Goal: Transaction & Acquisition: Purchase product/service

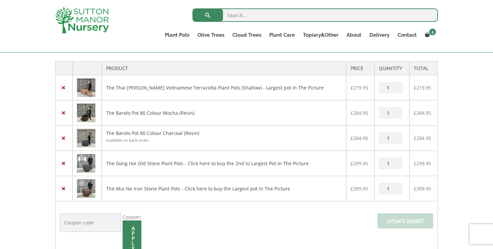
scroll to position [136, 0]
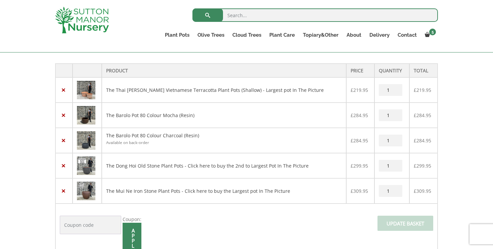
click at [87, 164] on img at bounding box center [86, 165] width 18 height 18
click at [162, 191] on link "The Mui Ne Iron Stone Plant Pots - Click here to buy the Largest pot In The Pic…" at bounding box center [198, 190] width 184 height 6
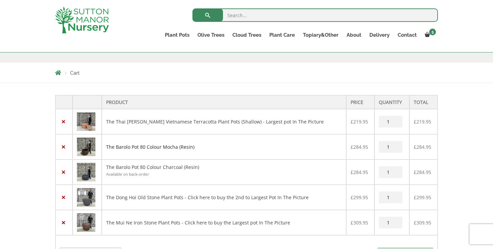
scroll to position [104, 0]
click at [84, 196] on img at bounding box center [86, 197] width 18 height 18
click at [141, 220] on link "The Mui Ne Iron Stone Plant Pots - Click here to buy the Largest pot In The Pic…" at bounding box center [198, 222] width 184 height 6
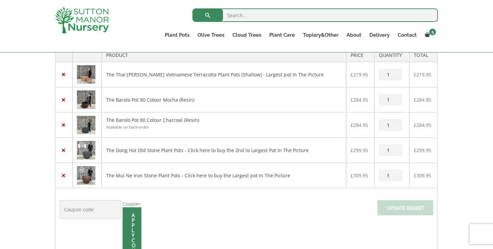
scroll to position [152, 0]
click at [131, 150] on link "The Dong Hoi Old Stone Plant Pots - Click here to buy the 2nd to Largest Pot In…" at bounding box center [207, 149] width 203 height 6
click at [231, 150] on link "The Dong Hoi Old Stone Plant Pots - Click here to buy the 2nd to Largest Pot In…" at bounding box center [207, 149] width 203 height 6
click at [117, 172] on link "The Mui Ne Iron Stone Plant Pots - Click here to buy the Largest pot In The Pic…" at bounding box center [198, 174] width 184 height 6
click at [135, 99] on link "The Barolo Pot 80 Colour Mocha (Resin)" at bounding box center [150, 99] width 88 height 6
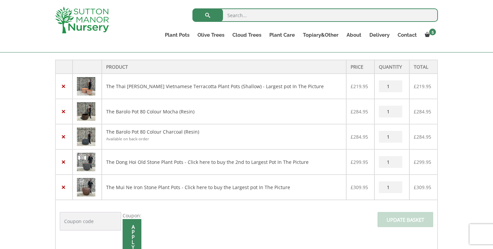
scroll to position [138, 0]
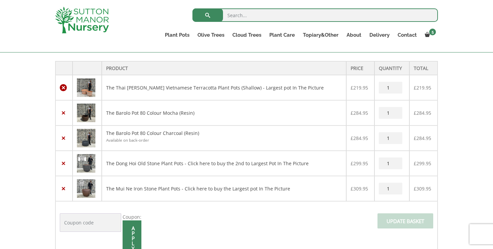
click at [63, 89] on link "×" at bounding box center [63, 87] width 7 height 7
click at [64, 113] on link "×" at bounding box center [63, 112] width 7 height 7
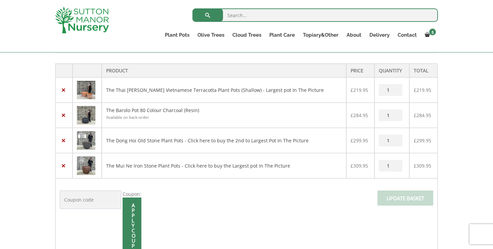
scroll to position [166, 0]
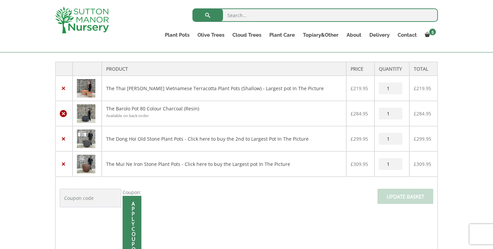
click at [63, 112] on link "×" at bounding box center [63, 113] width 7 height 7
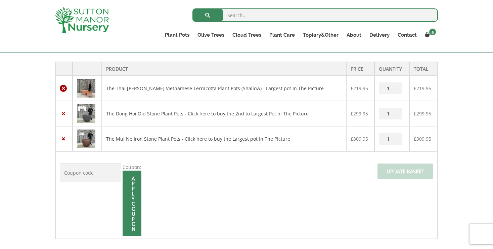
click at [62, 87] on link "×" at bounding box center [63, 88] width 7 height 7
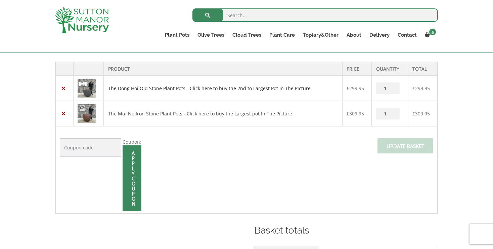
click at [177, 88] on link "The Dong Hoi Old Stone Plant Pots - Click here to buy the 2nd to Largest Pot In…" at bounding box center [209, 88] width 203 height 6
click at [91, 114] on img at bounding box center [87, 113] width 18 height 18
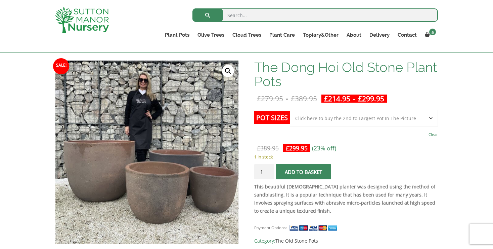
scroll to position [85, 0]
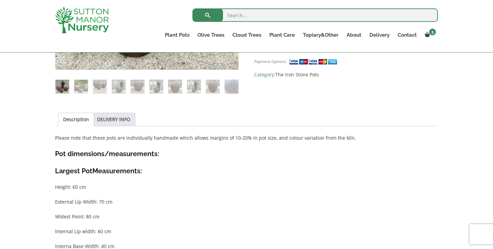
scroll to position [269, 0]
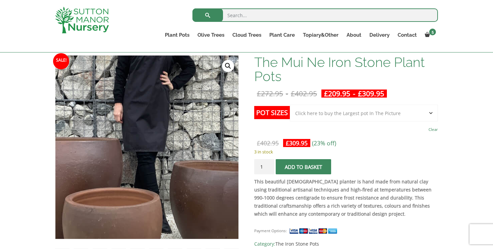
scroll to position [100, 0]
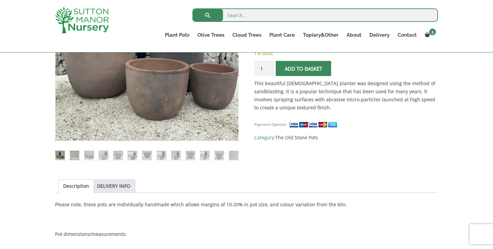
scroll to position [199, 0]
click at [163, 153] on img at bounding box center [161, 154] width 9 height 9
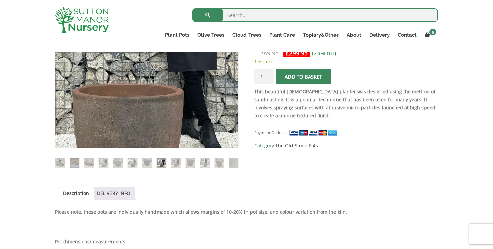
scroll to position [191, 0]
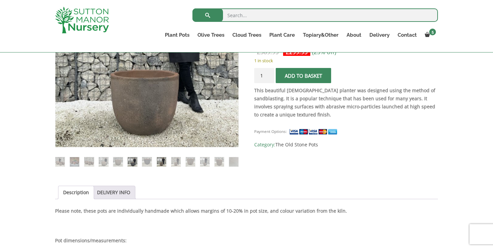
click at [128, 161] on img at bounding box center [132, 161] width 9 height 9
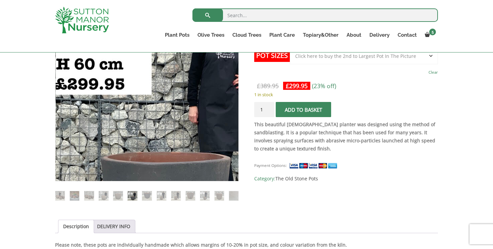
scroll to position [158, 0]
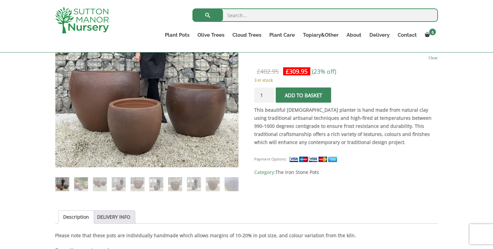
scroll to position [172, 0]
click at [157, 184] on img at bounding box center [156, 184] width 14 height 14
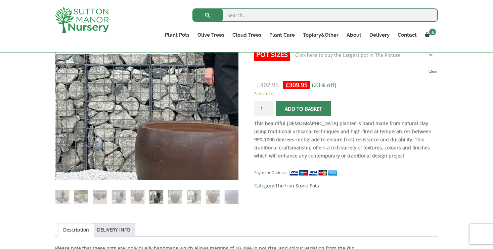
scroll to position [159, 0]
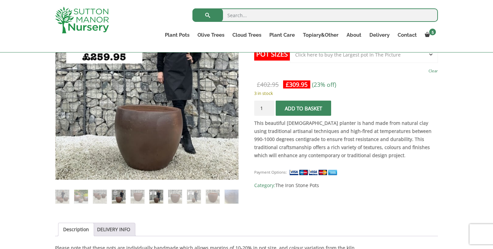
click at [118, 195] on img at bounding box center [119, 196] width 14 height 14
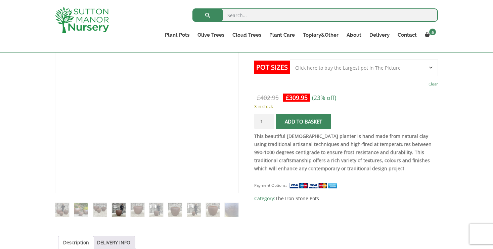
scroll to position [145, 0]
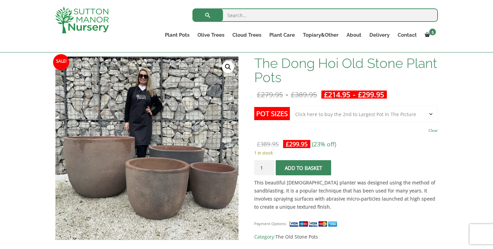
scroll to position [94, 0]
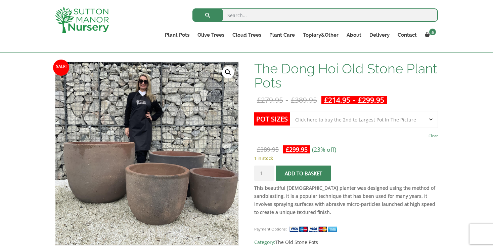
click at [431, 119] on select "Choose an option Click here to buy the 4th to Largest Pot In The Picture Click …" at bounding box center [364, 119] width 148 height 17
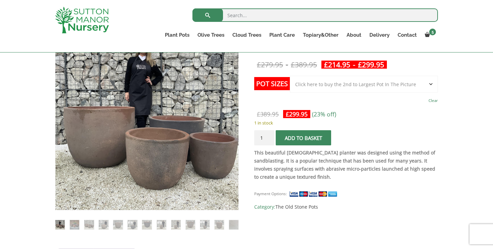
scroll to position [128, 0]
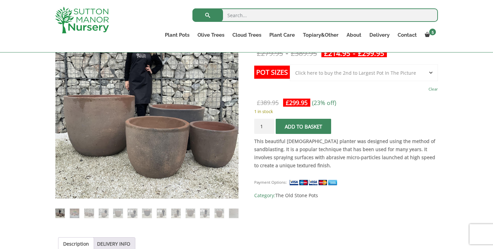
scroll to position [140, 0]
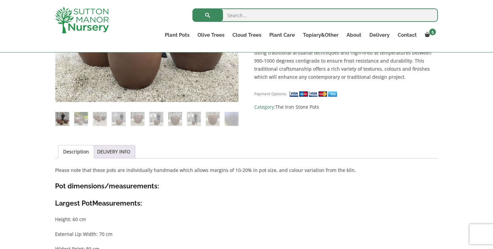
scroll to position [236, 0]
click at [119, 118] on img at bounding box center [119, 119] width 14 height 14
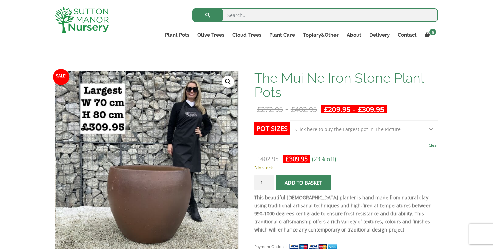
scroll to position [84, 0]
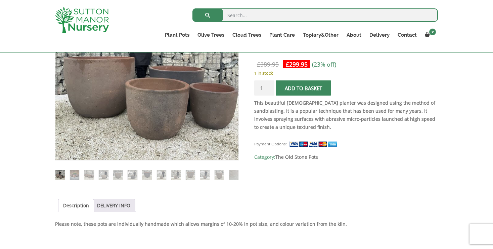
scroll to position [176, 0]
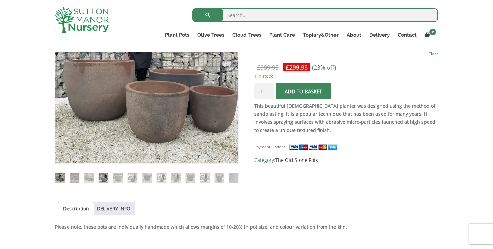
click at [100, 177] on img at bounding box center [103, 177] width 9 height 9
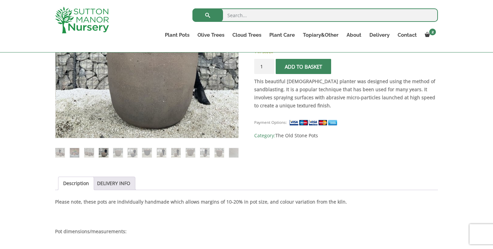
scroll to position [201, 0]
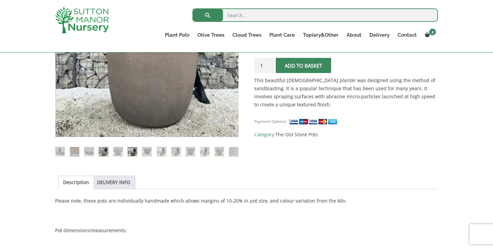
click at [131, 151] on img at bounding box center [132, 151] width 9 height 9
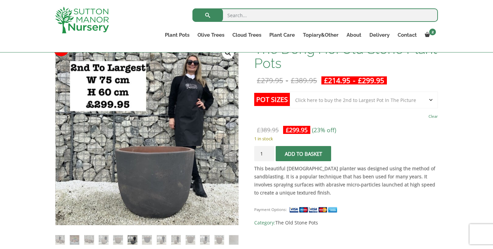
scroll to position [113, 0]
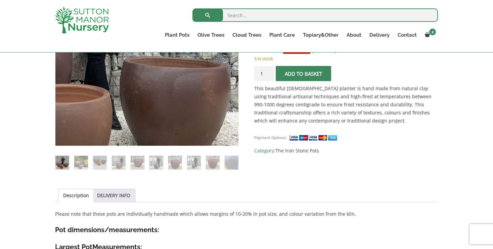
scroll to position [194, 0]
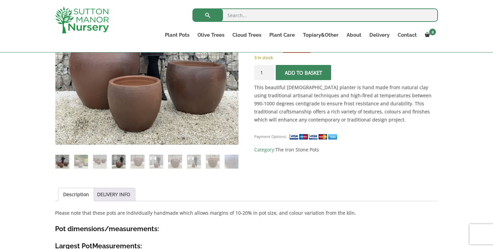
click at [119, 162] on img at bounding box center [119, 162] width 14 height 14
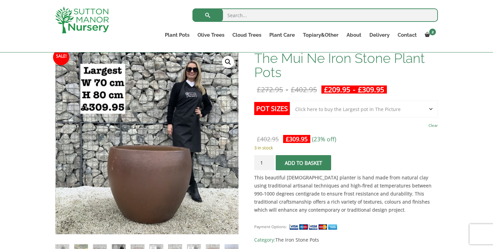
scroll to position [106, 0]
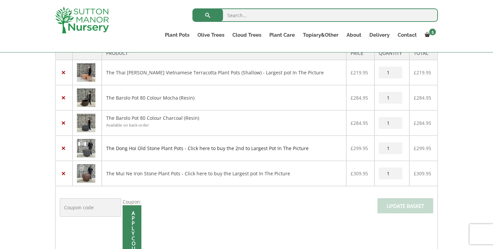
click at [120, 150] on link "The Dong Hoi Old Stone Plant Pots - Click here to buy the 2nd to Largest Pot In…" at bounding box center [207, 148] width 203 height 6
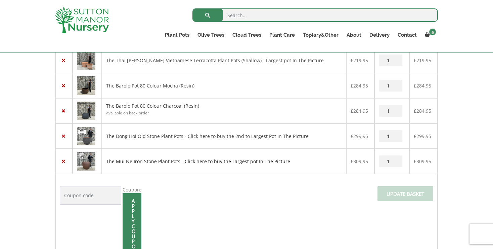
click at [131, 162] on link "The Mui Ne Iron Stone Plant Pots - Click here to buy the Largest pot In The Pic…" at bounding box center [198, 161] width 184 height 6
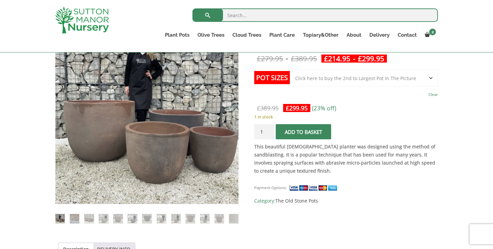
scroll to position [135, 0]
click at [132, 219] on img at bounding box center [132, 217] width 9 height 9
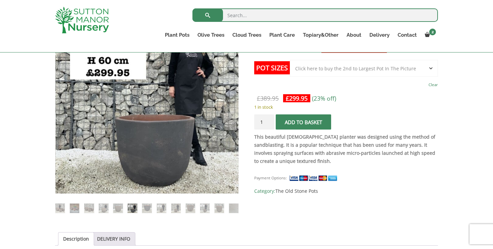
scroll to position [143, 0]
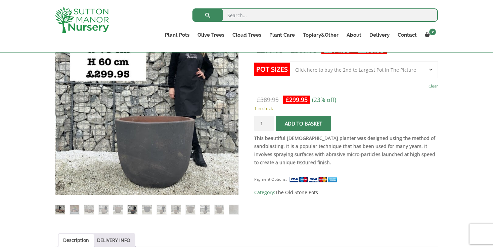
click at [61, 210] on img at bounding box center [59, 209] width 9 height 9
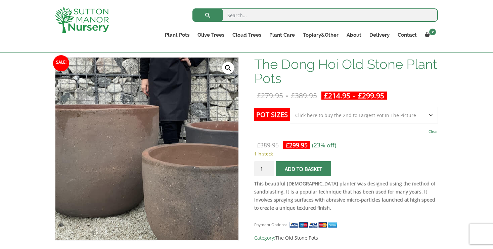
scroll to position [96, 0]
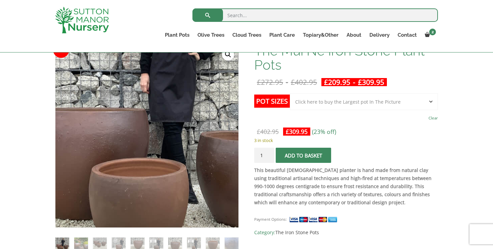
scroll to position [107, 0]
